Goal: Check status

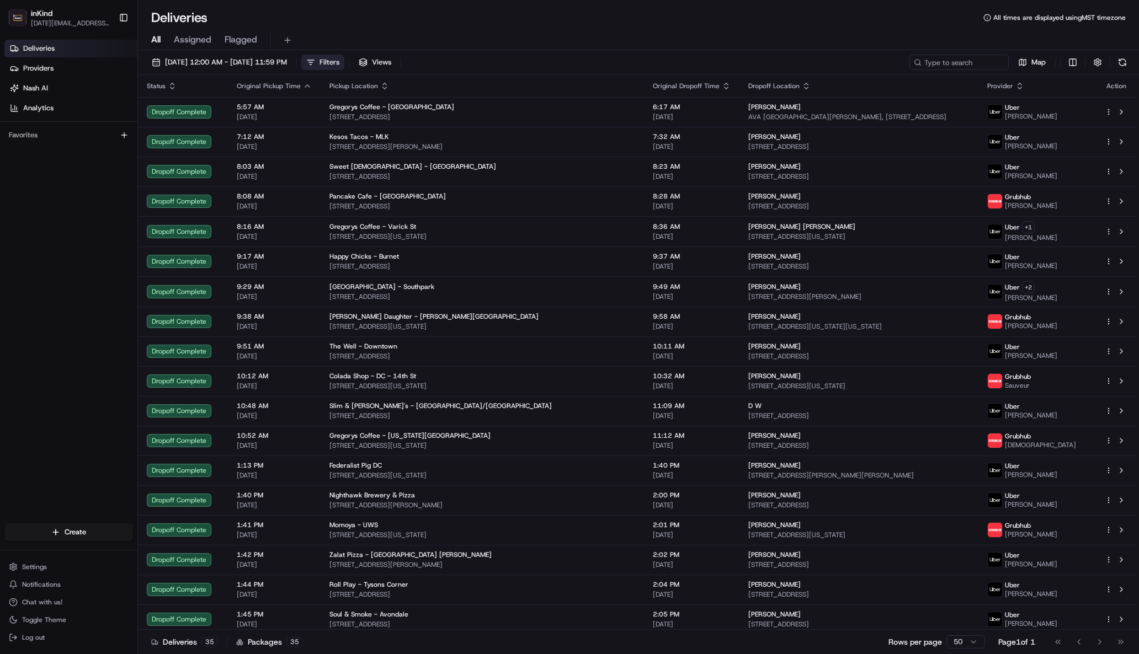
click at [344, 61] on button "Filters" at bounding box center [322, 62] width 43 height 15
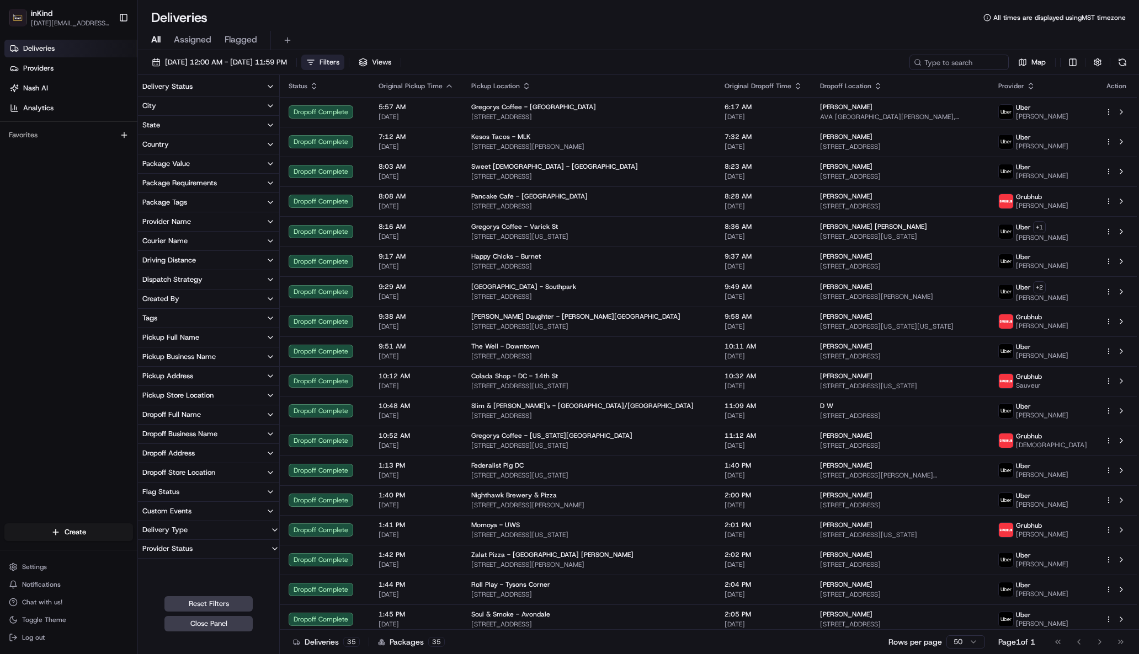
click at [197, 129] on button "State" at bounding box center [208, 125] width 141 height 19
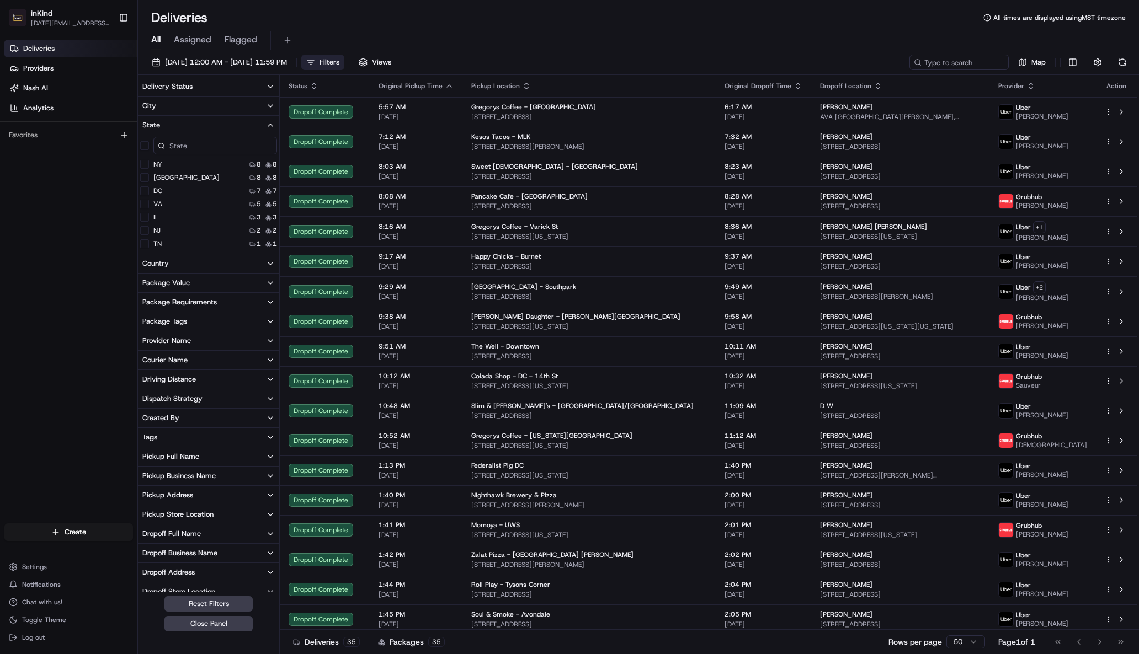
click at [148, 175] on button "[GEOGRAPHIC_DATA]" at bounding box center [144, 177] width 9 height 9
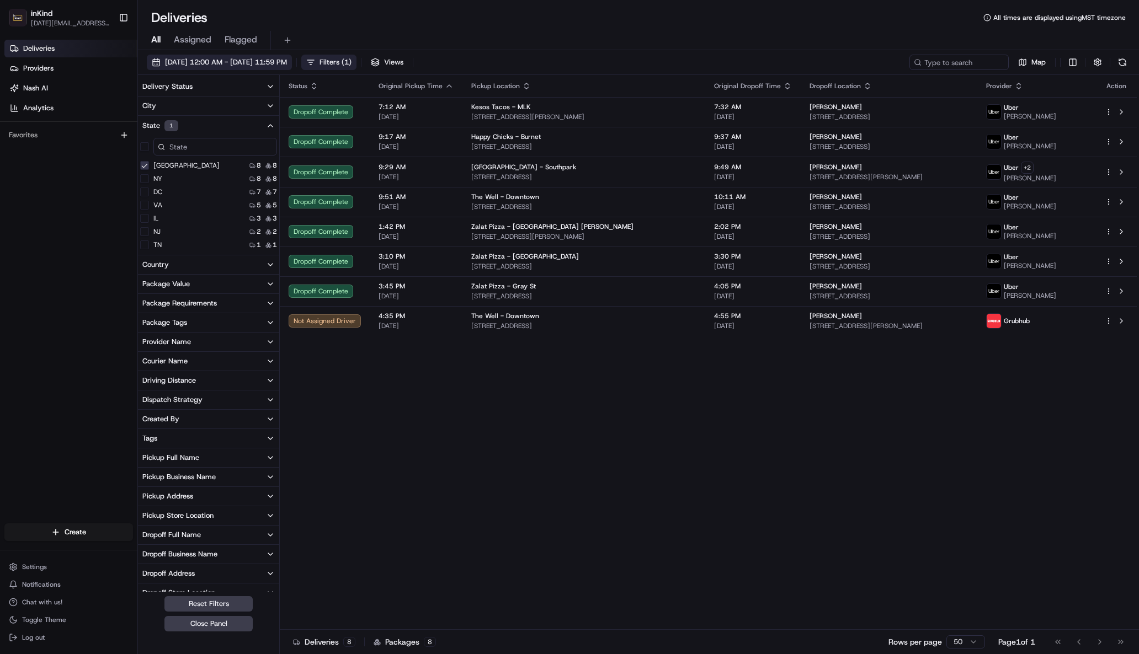
click at [209, 64] on span "[DATE] 12:00 AM - [DATE] 11:59 PM" at bounding box center [226, 62] width 122 height 10
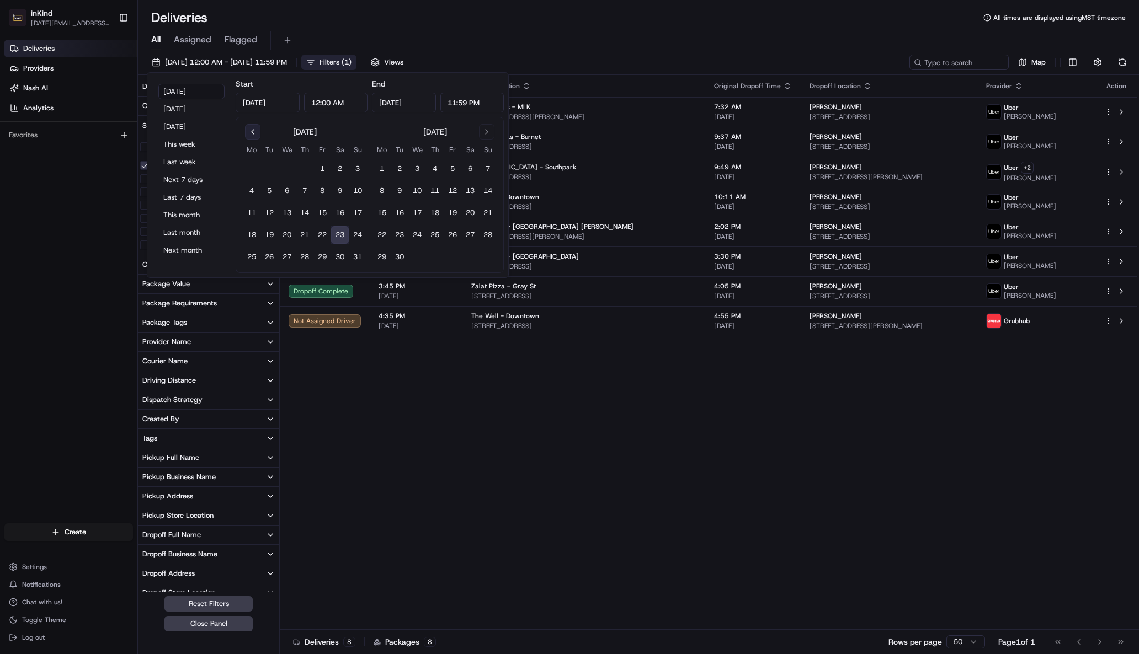
click at [254, 134] on button "Go to previous month" at bounding box center [252, 131] width 15 height 15
click at [480, 133] on button "Go to next month" at bounding box center [486, 131] width 15 height 15
click at [318, 233] on button "22" at bounding box center [322, 235] width 18 height 18
type input "[DATE]"
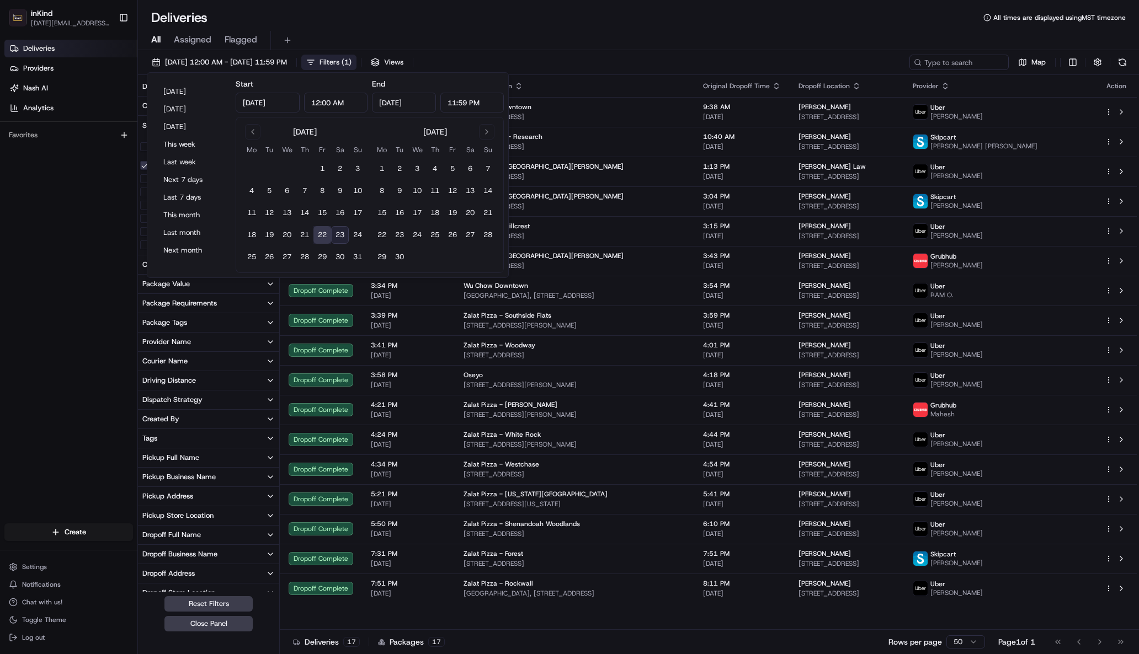
click at [404, 103] on input "[DATE]" at bounding box center [404, 103] width 64 height 20
click at [339, 232] on button "23" at bounding box center [340, 235] width 18 height 18
type input "[DATE]"
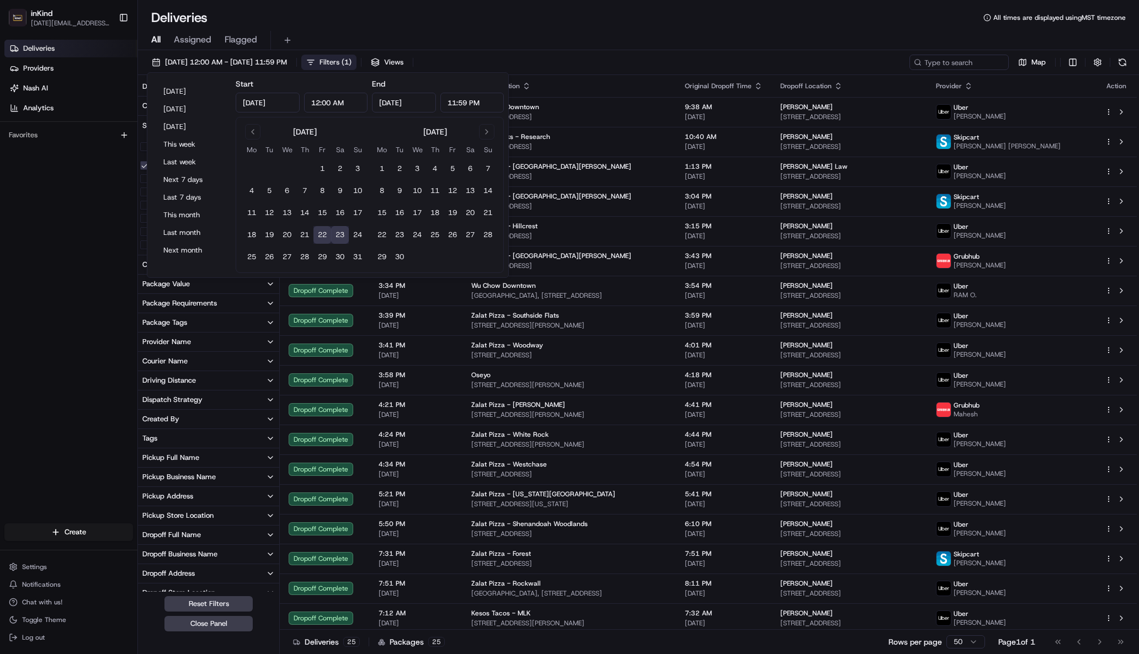
click at [565, 36] on div "All Assigned Flagged" at bounding box center [638, 40] width 1001 height 19
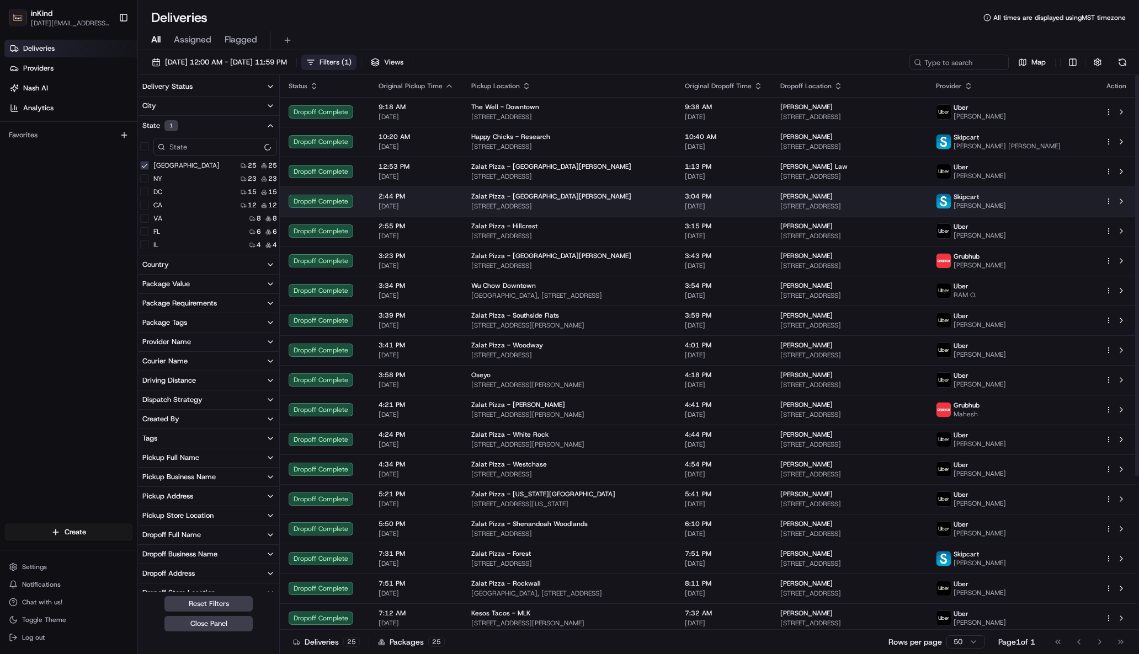
click at [462, 206] on td "Zalat Pizza - [GEOGRAPHIC_DATA][PERSON_NAME] [STREET_ADDRESS]" at bounding box center [569, 201] width 214 height 30
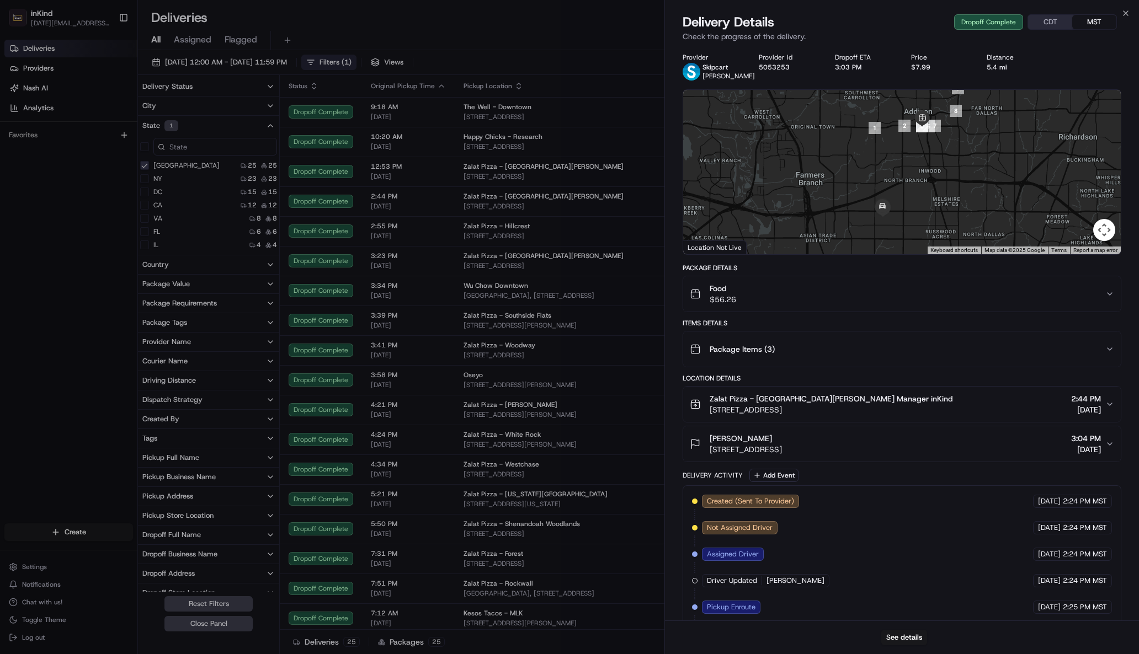
click at [1103, 302] on div "Food $56.26" at bounding box center [897, 294] width 415 height 22
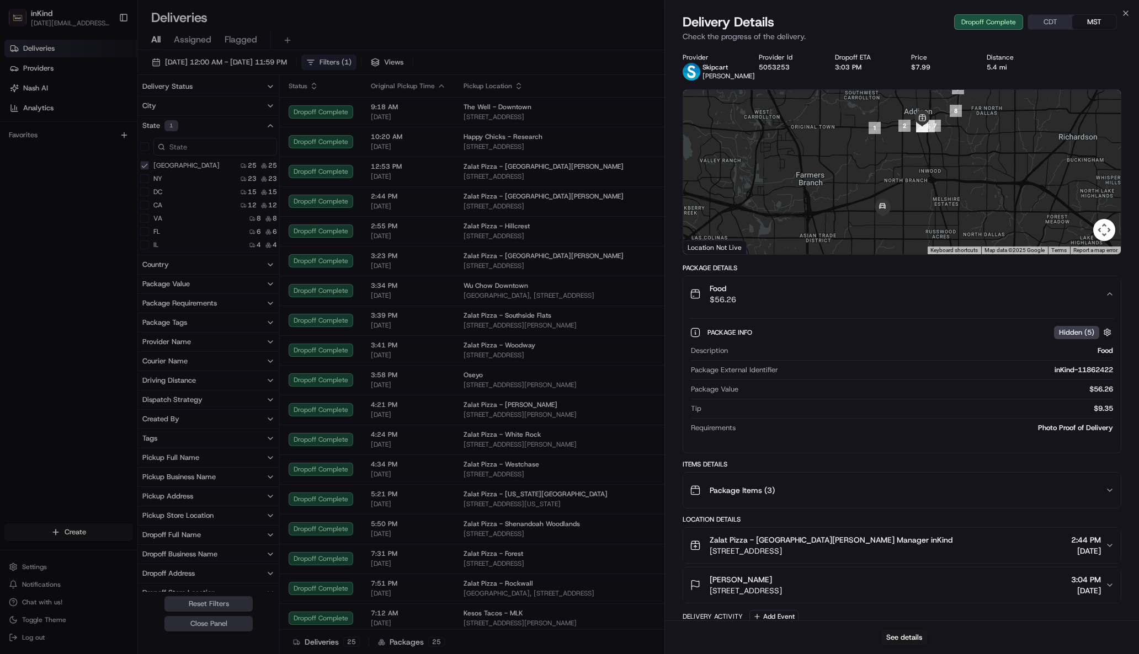
click at [1103, 302] on div "Food $56.26" at bounding box center [897, 294] width 415 height 22
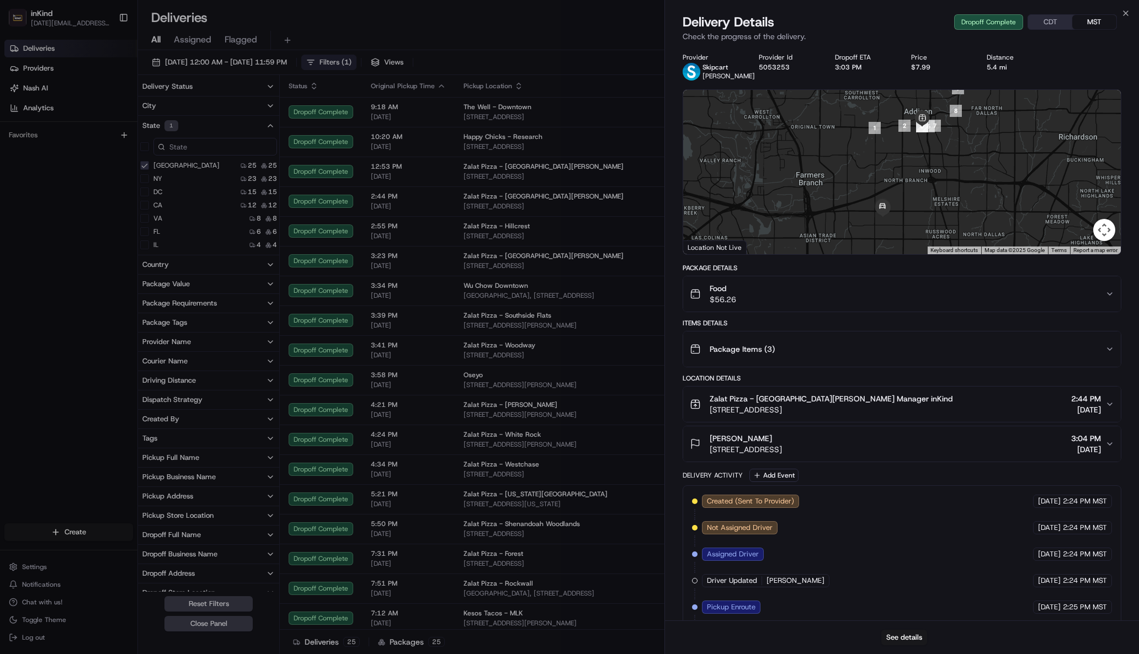
click at [1073, 298] on div "Food $56.26" at bounding box center [897, 294] width 415 height 22
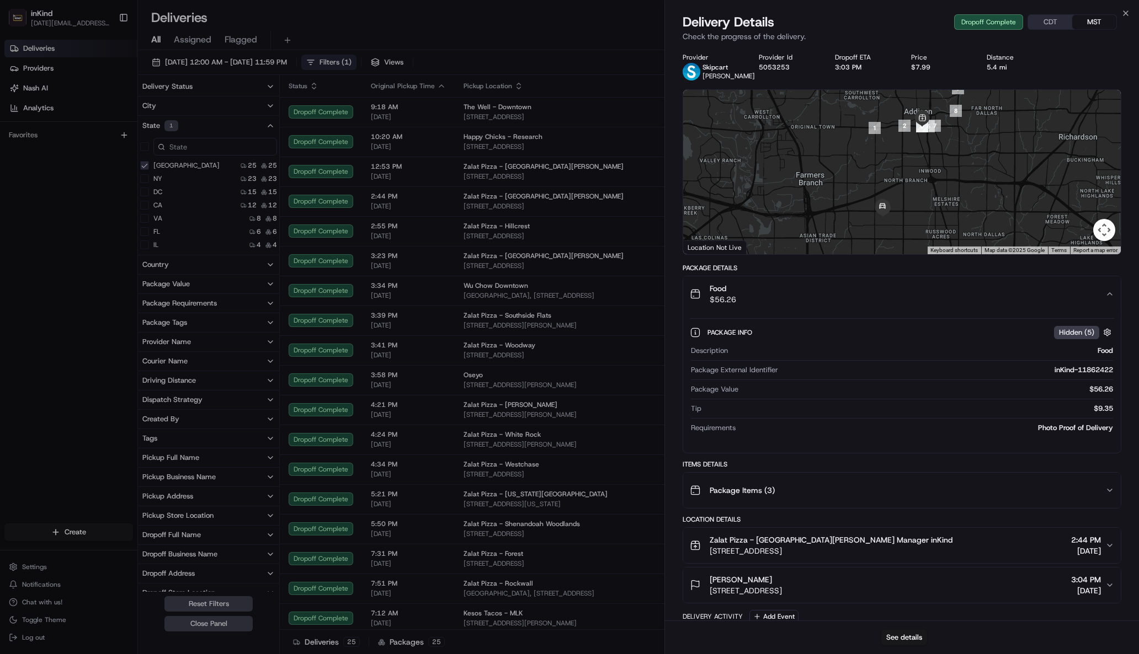
click at [1073, 298] on div "Food $56.26" at bounding box center [897, 294] width 415 height 22
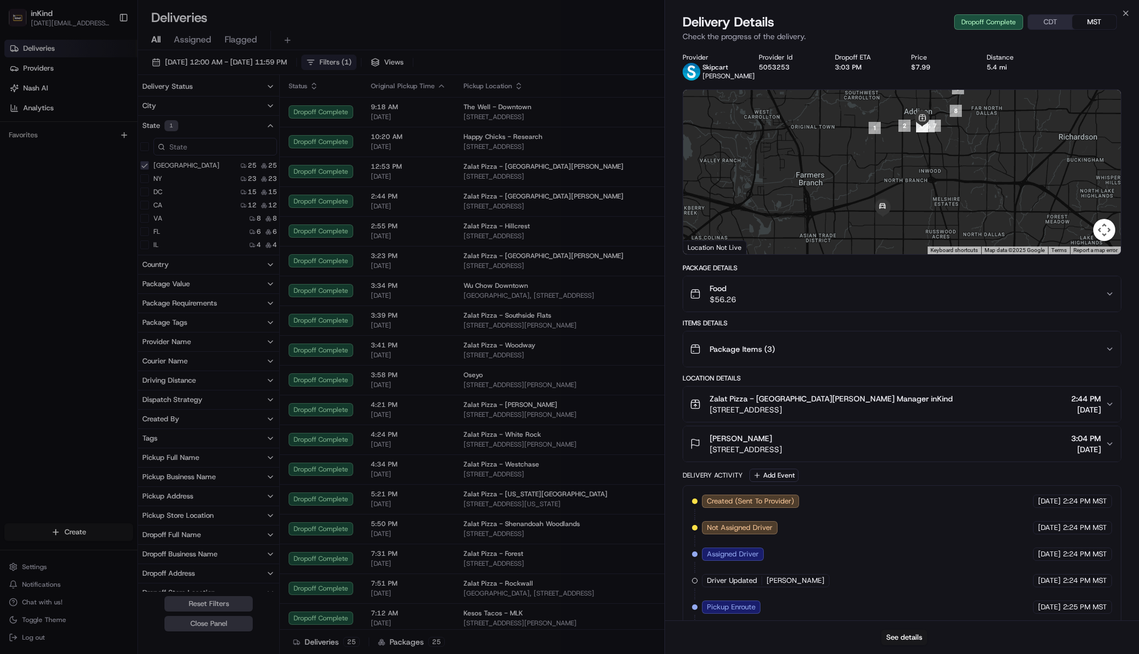
click at [1108, 363] on button "Package Items ( 3 )" at bounding box center [902, 349] width 438 height 35
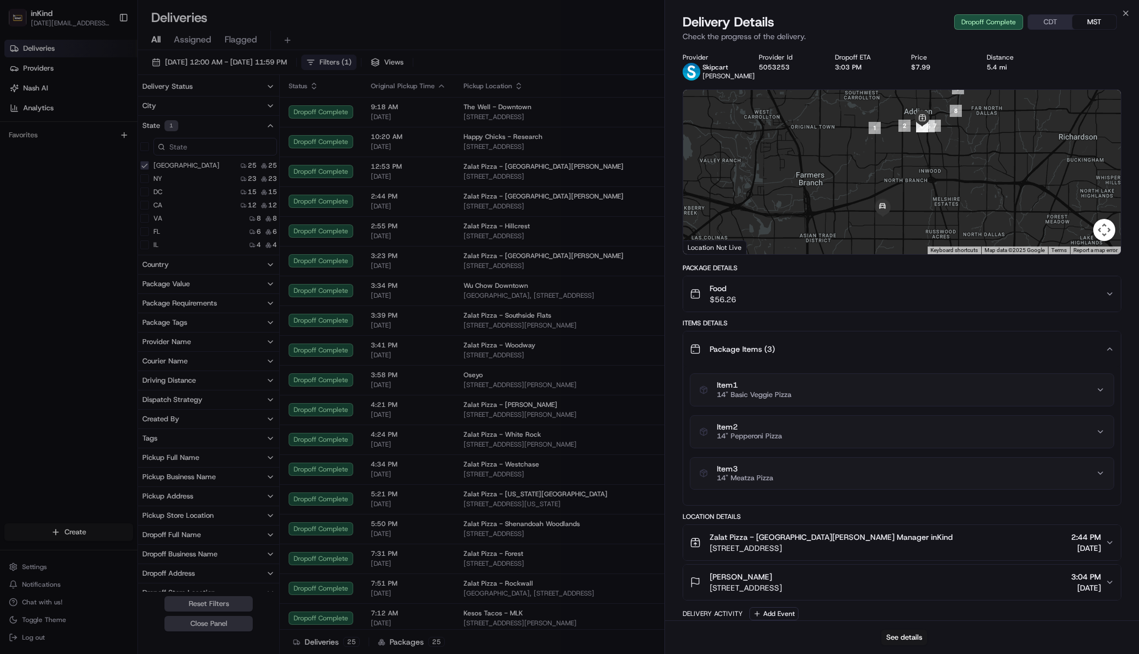
click at [1107, 297] on button "Food $56.26" at bounding box center [902, 293] width 438 height 35
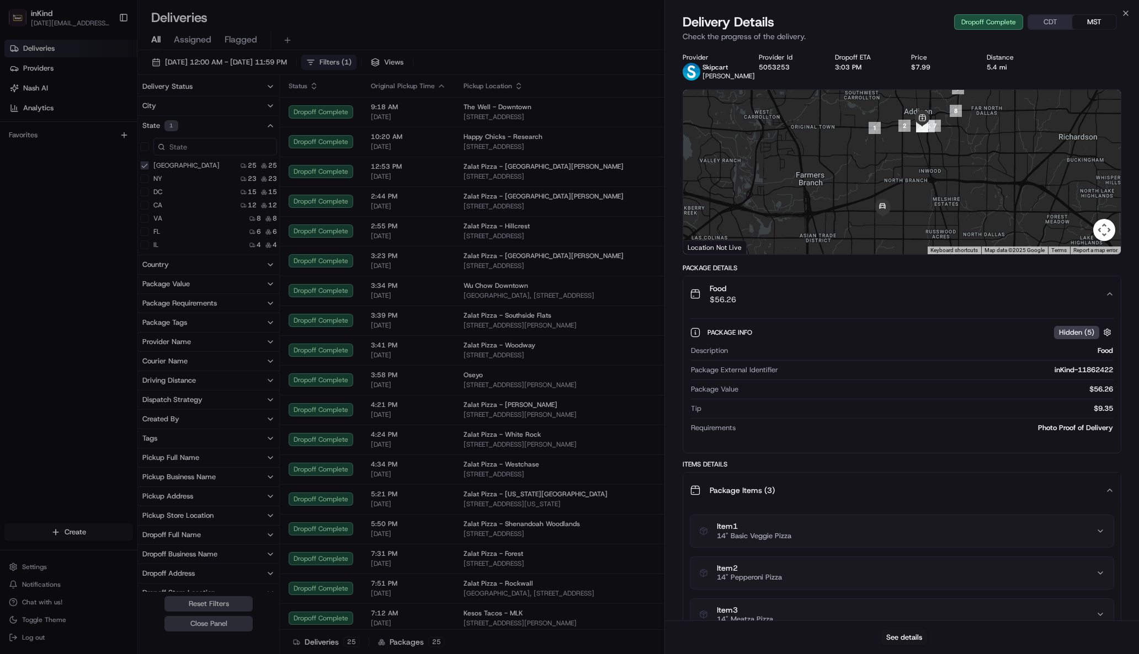
click at [1080, 438] on div "Description Food Package External Identifier inKind-11862422 Package Value $56.…" at bounding box center [902, 390] width 424 height 96
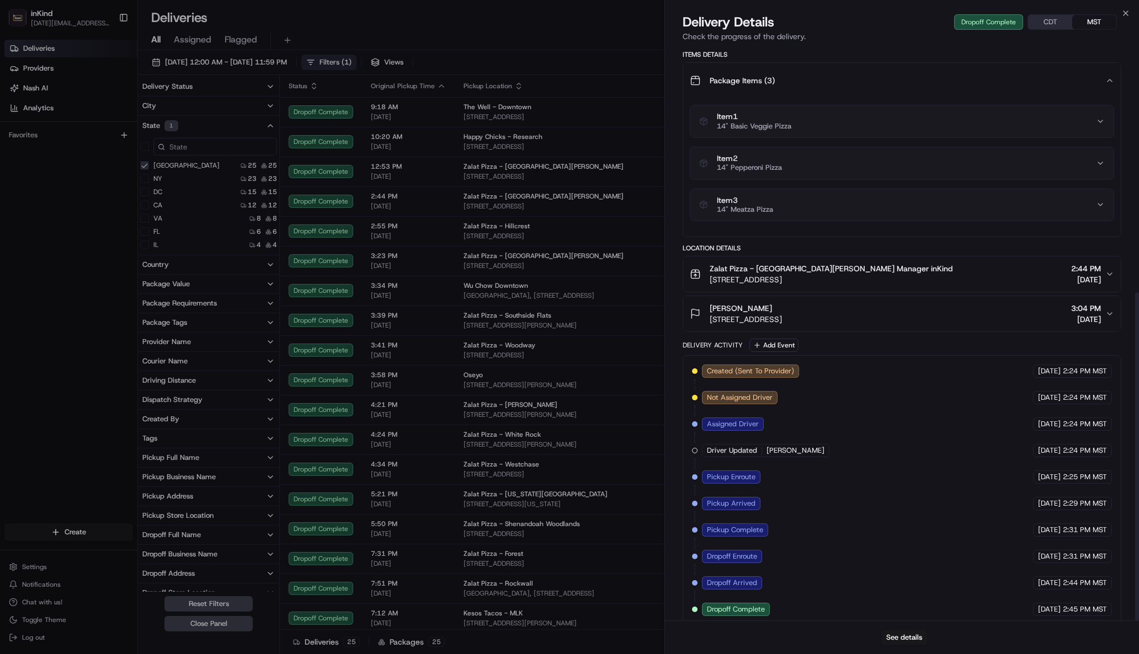
scroll to position [430, 0]
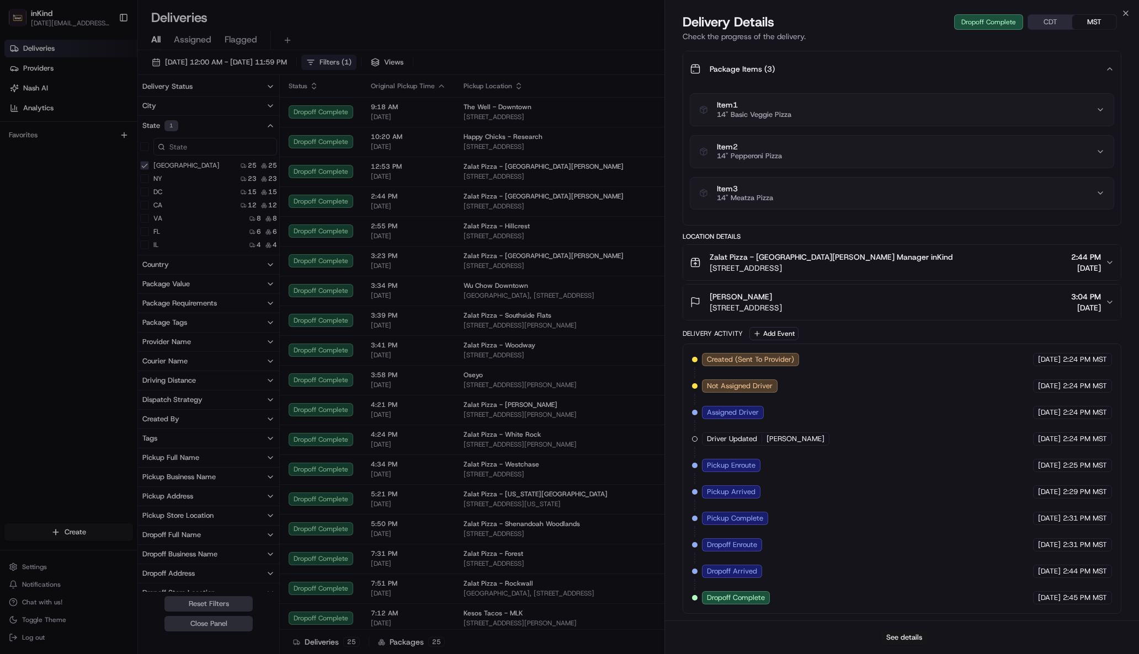
click at [910, 635] on button "See details" at bounding box center [904, 637] width 46 height 15
